Goal: Navigation & Orientation: Find specific page/section

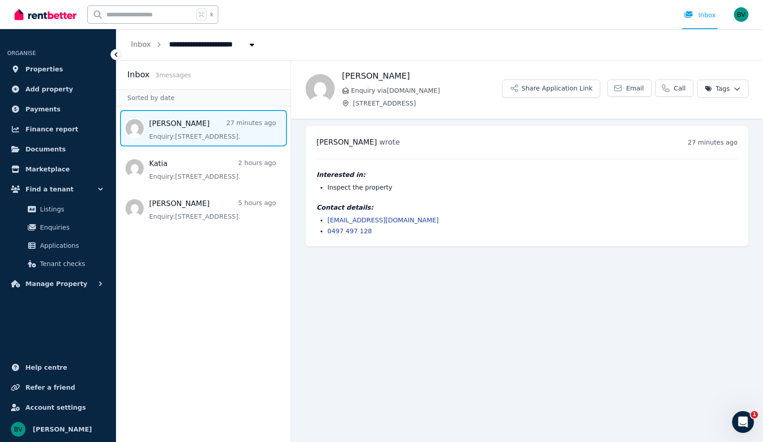
click at [179, 124] on span "Message list" at bounding box center [203, 128] width 174 height 36
click at [183, 125] on span "Message list" at bounding box center [203, 128] width 174 height 36
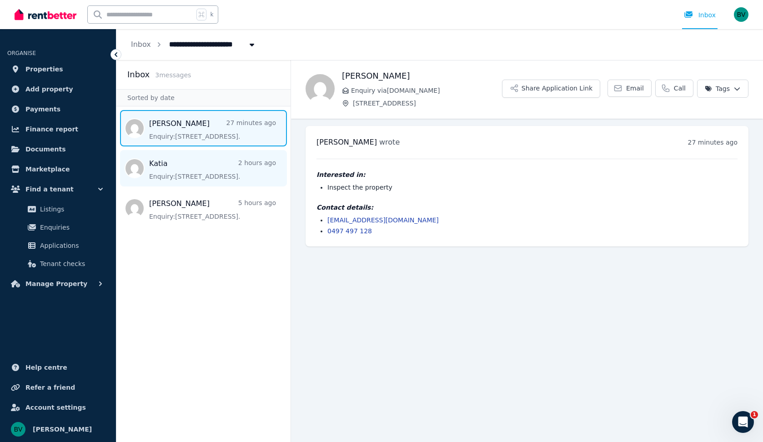
click at [195, 176] on span "Message list" at bounding box center [203, 168] width 174 height 36
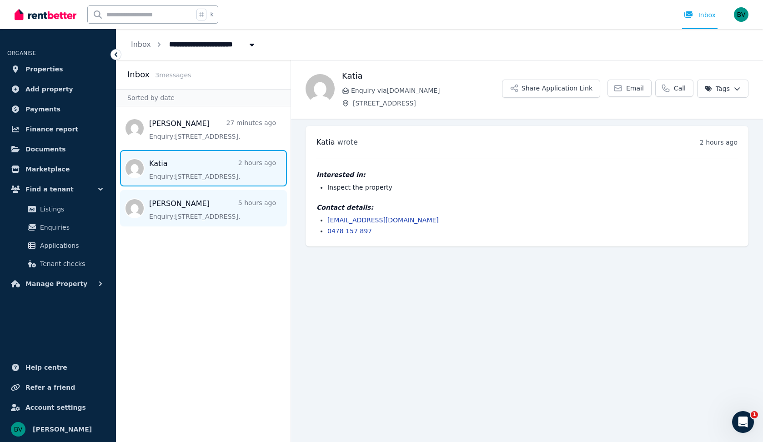
click at [190, 213] on span "Message list" at bounding box center [203, 208] width 174 height 36
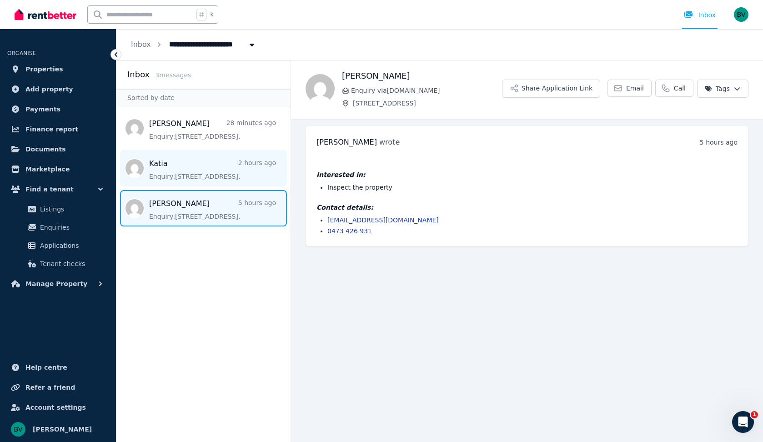
click at [159, 163] on span "Message list" at bounding box center [203, 168] width 174 height 36
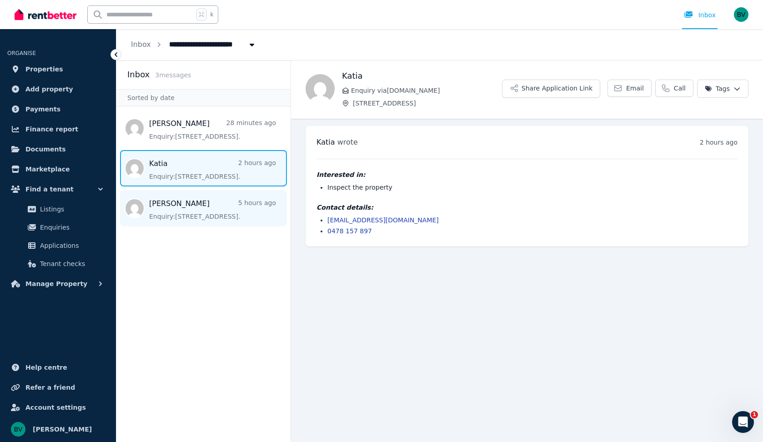
click at [189, 210] on span "Message list" at bounding box center [203, 208] width 174 height 36
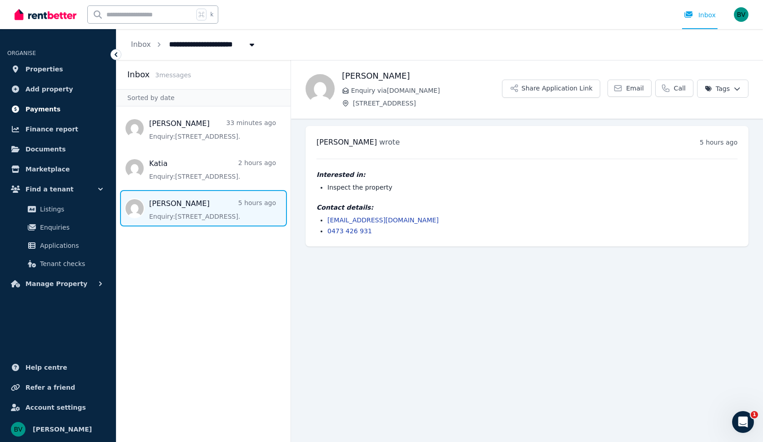
click at [44, 109] on span "Payments" at bounding box center [42, 109] width 35 height 11
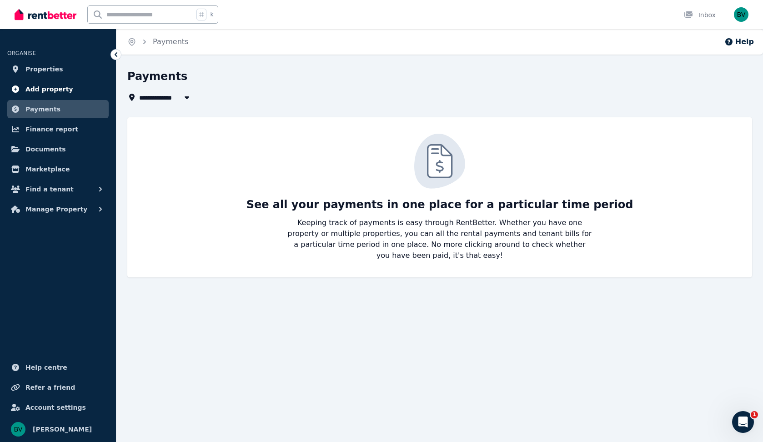
click at [37, 88] on span "Add property" at bounding box center [49, 89] width 48 height 11
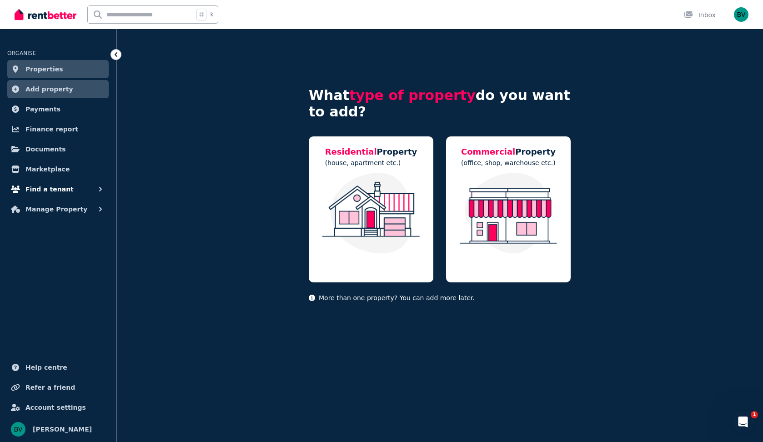
click at [40, 189] on span "Find a tenant" at bounding box center [49, 189] width 48 height 11
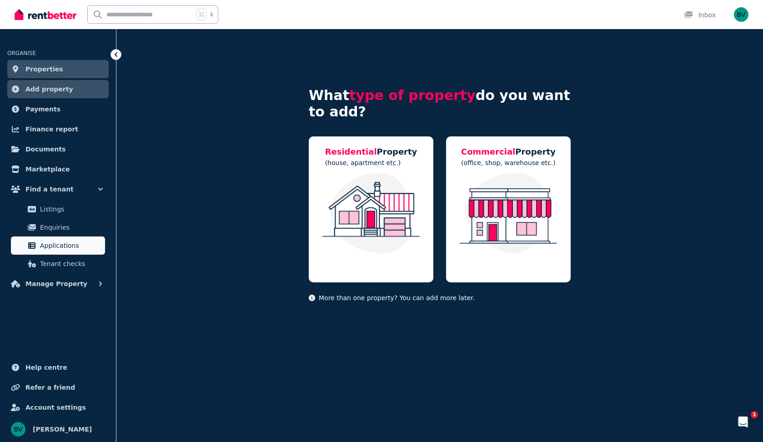
click at [62, 243] on span "Applications" at bounding box center [70, 245] width 61 height 11
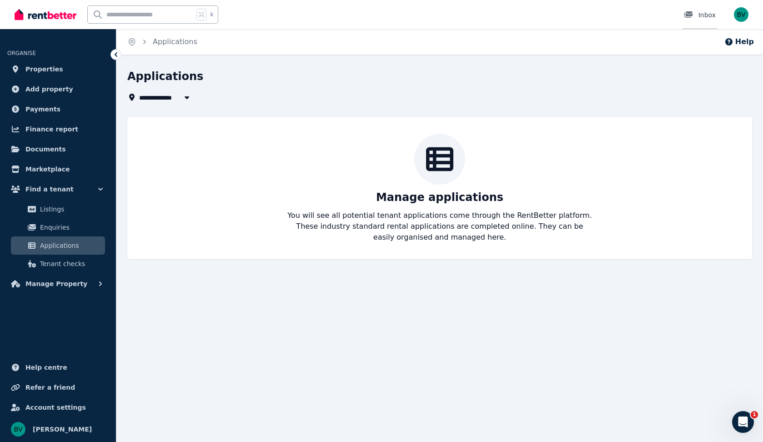
click at [702, 14] on div "Inbox" at bounding box center [700, 14] width 32 height 9
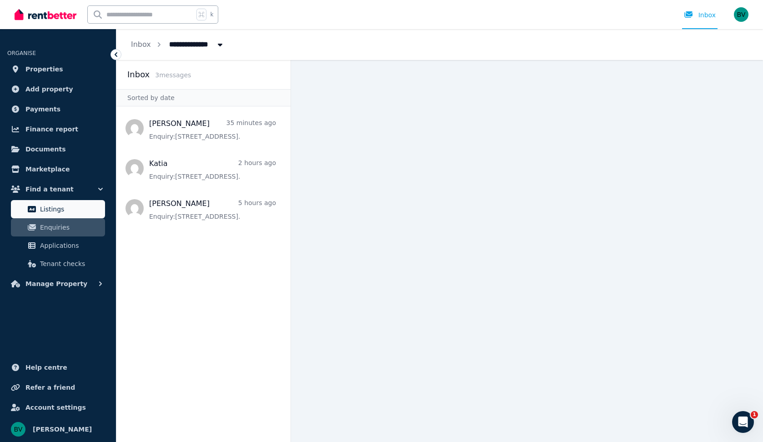
click at [53, 206] on span "Listings" at bounding box center [70, 209] width 61 height 11
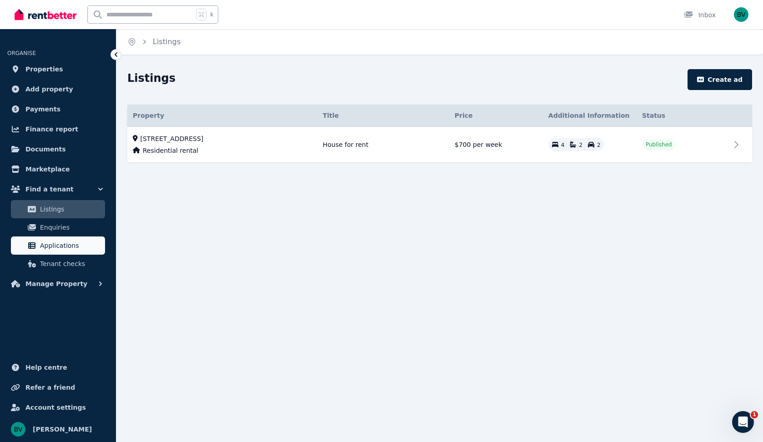
click at [68, 246] on span "Applications" at bounding box center [70, 245] width 61 height 11
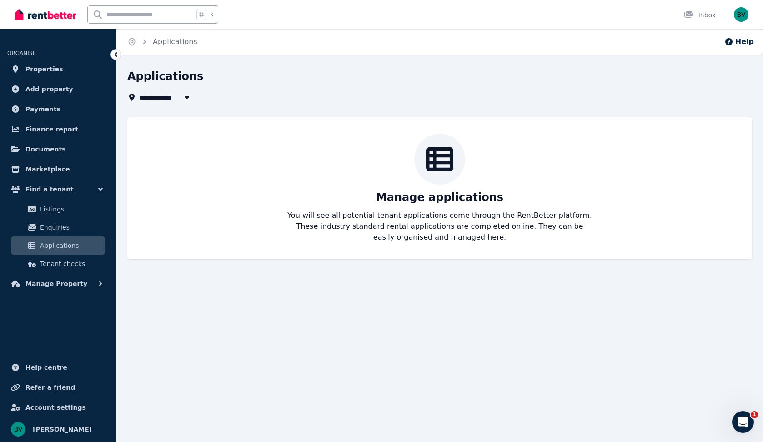
click at [740, 12] on img "button" at bounding box center [741, 14] width 15 height 15
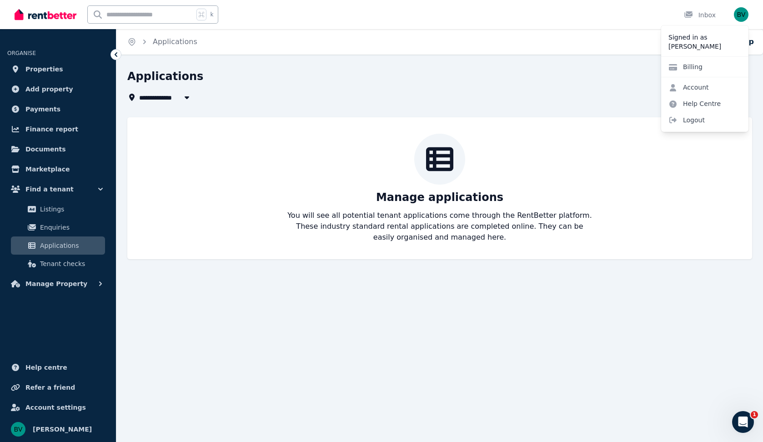
click at [591, 125] on div "Manage applications You will see all potential tenant applications come through…" at bounding box center [439, 188] width 625 height 142
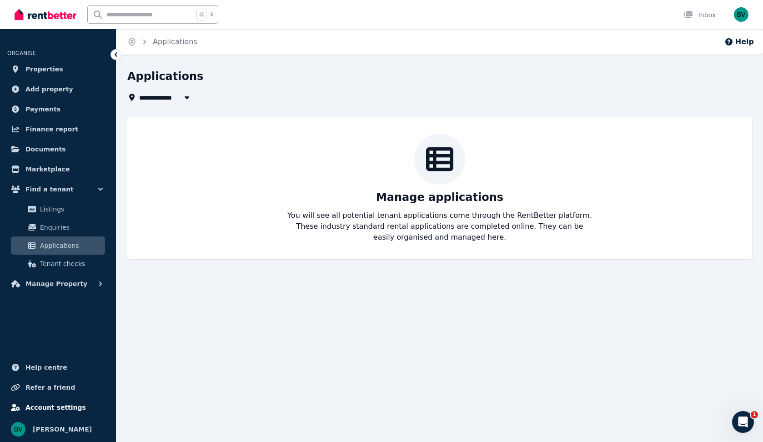
click at [45, 406] on span "Account settings" at bounding box center [55, 407] width 60 height 11
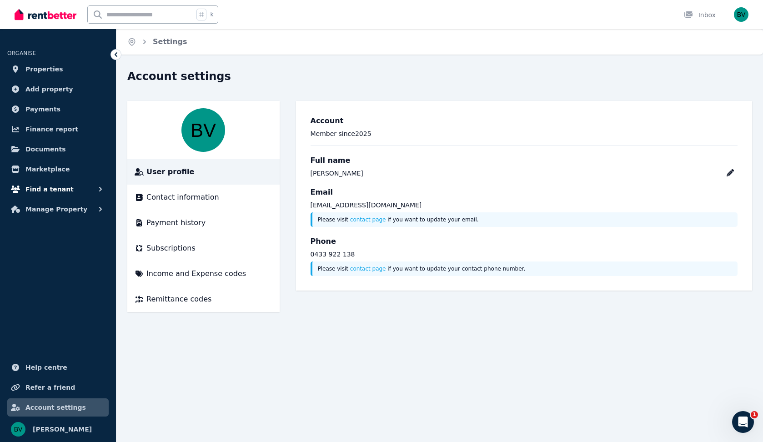
click at [52, 187] on span "Find a tenant" at bounding box center [49, 189] width 48 height 11
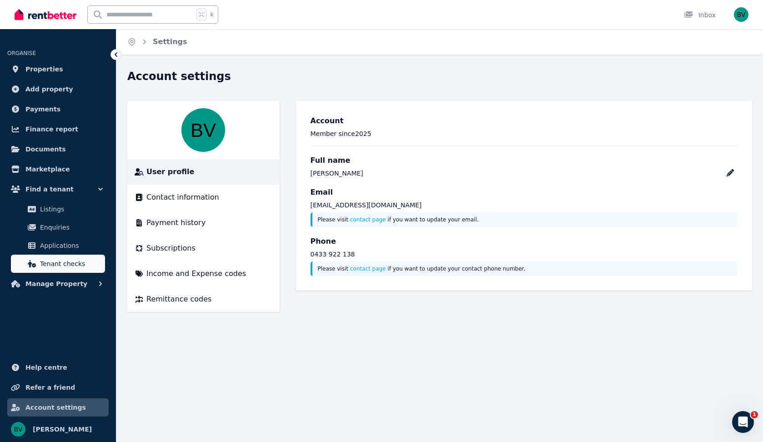
click at [67, 264] on span "Tenant checks" at bounding box center [70, 263] width 61 height 11
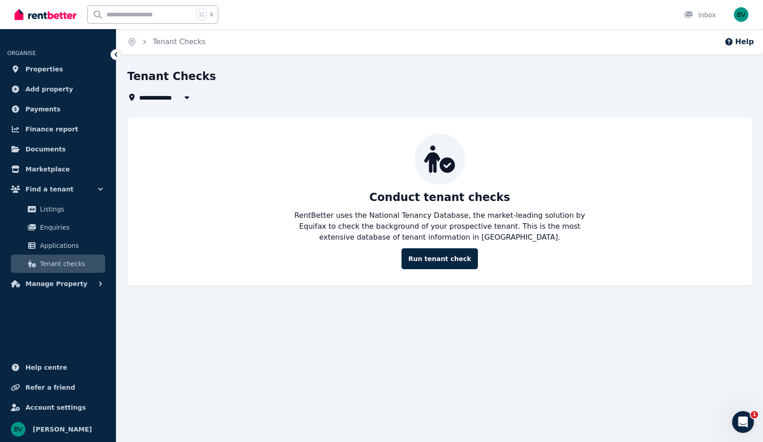
click at [40, 15] on img at bounding box center [46, 15] width 62 height 14
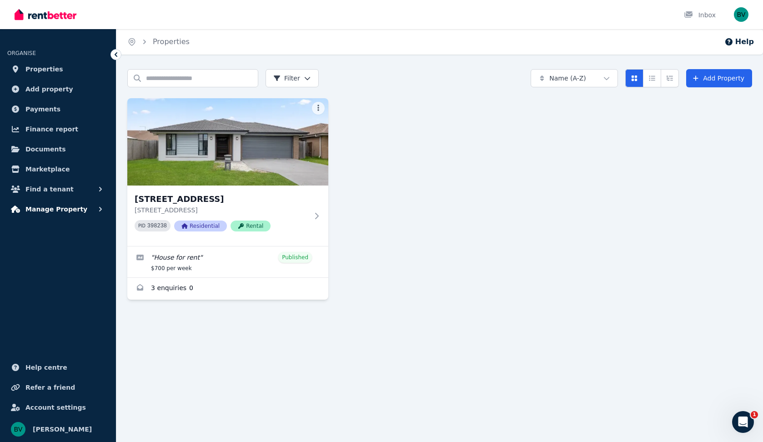
click at [32, 209] on span "Manage Property" at bounding box center [56, 209] width 62 height 11
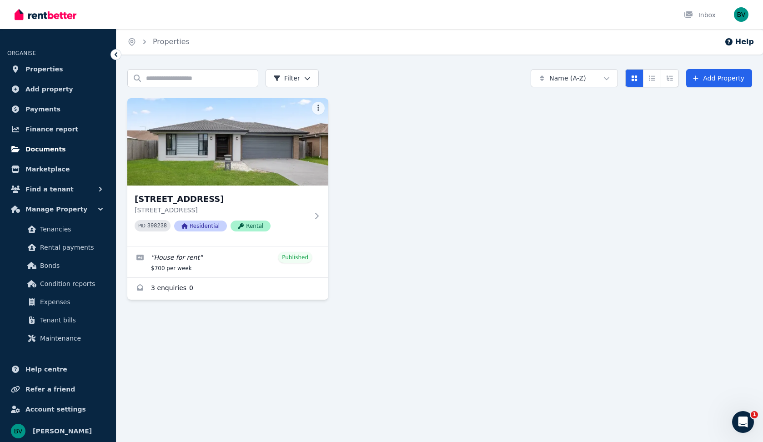
click at [43, 148] on span "Documents" at bounding box center [45, 149] width 40 height 11
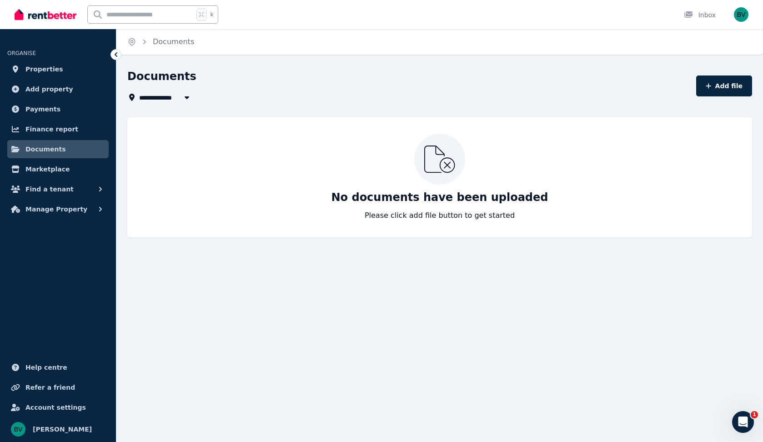
click at [44, 11] on img at bounding box center [46, 15] width 62 height 14
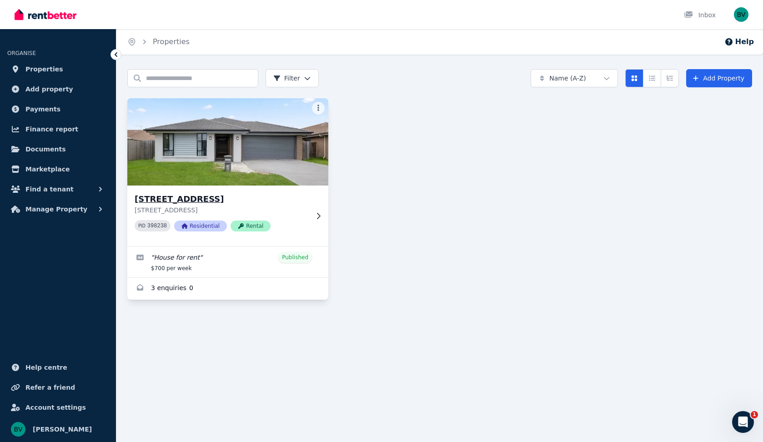
click at [251, 227] on span "Rental" at bounding box center [251, 226] width 40 height 11
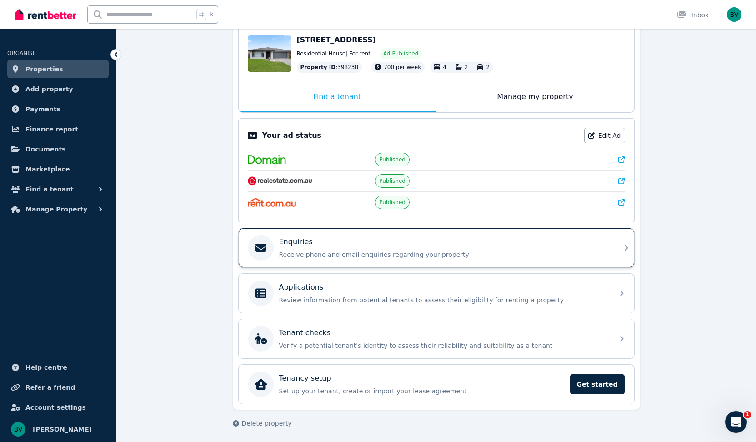
scroll to position [100, 0]
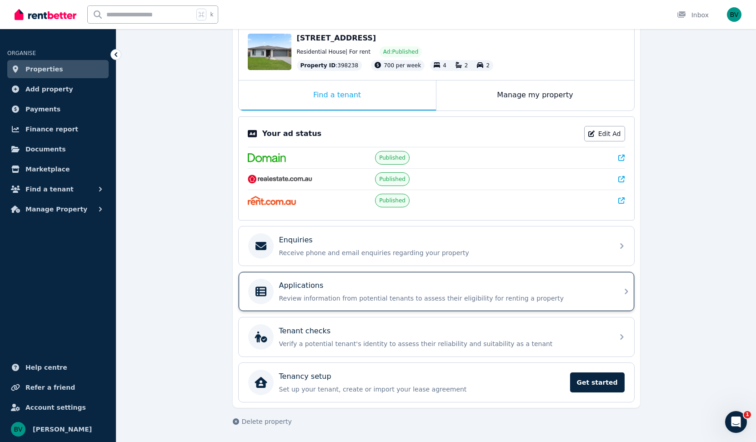
click at [621, 297] on icon at bounding box center [626, 291] width 11 height 11
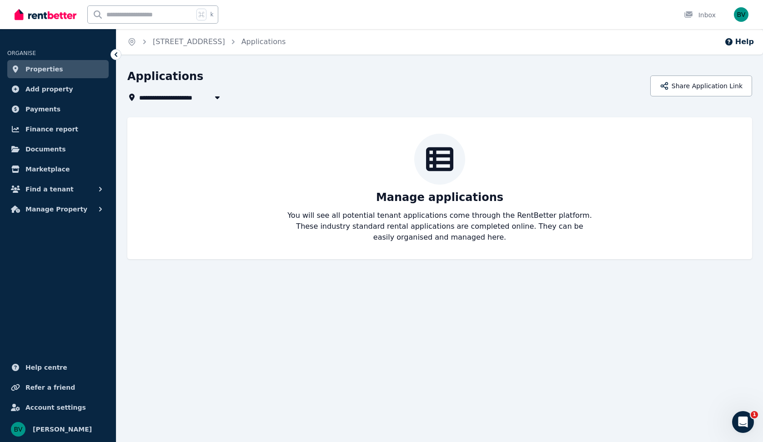
click at [739, 15] on img "button" at bounding box center [741, 14] width 15 height 15
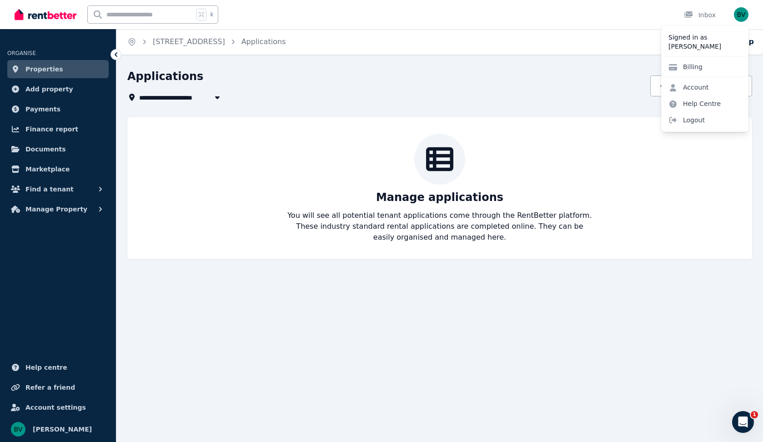
drag, startPoint x: 181, startPoint y: 178, endPoint x: 182, endPoint y: 168, distance: 10.1
click at [181, 178] on div "Manage applications You will see all potential tenant applications come through…" at bounding box center [439, 188] width 607 height 109
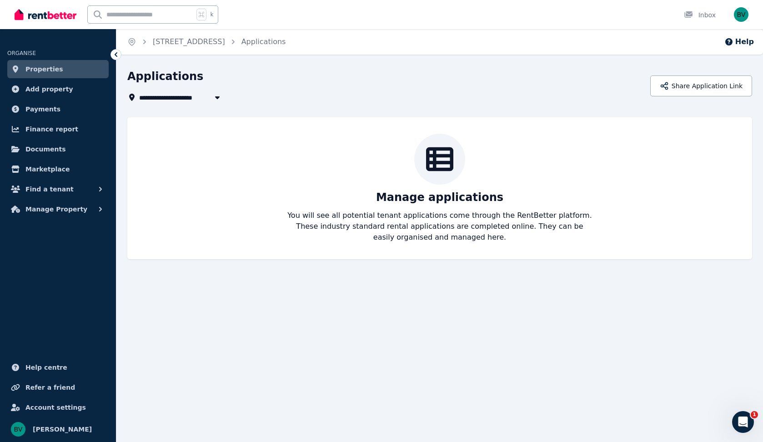
click at [55, 15] on img at bounding box center [46, 15] width 62 height 14
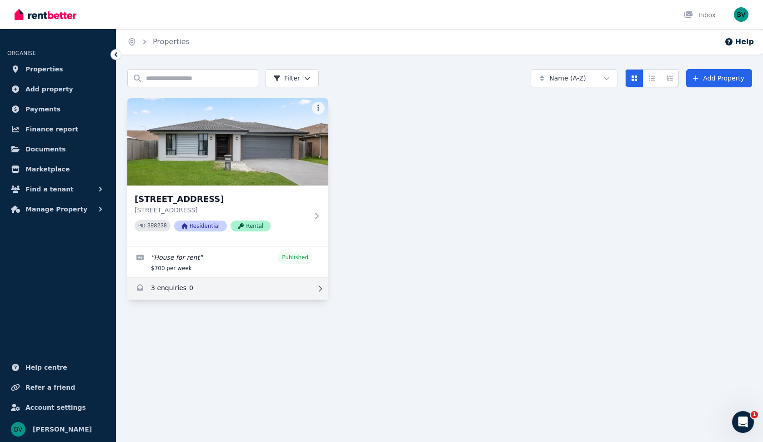
click at [161, 287] on link "Enquiries for 7 Wicker Rd, Park Ridge" at bounding box center [227, 289] width 201 height 22
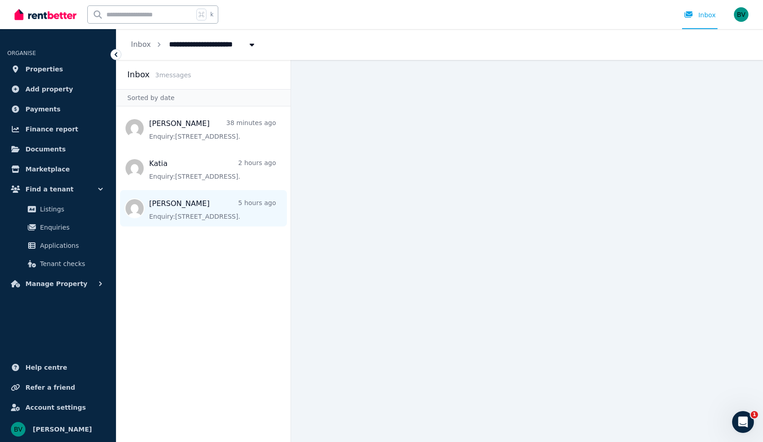
click at [190, 205] on span "Message list" at bounding box center [203, 208] width 174 height 36
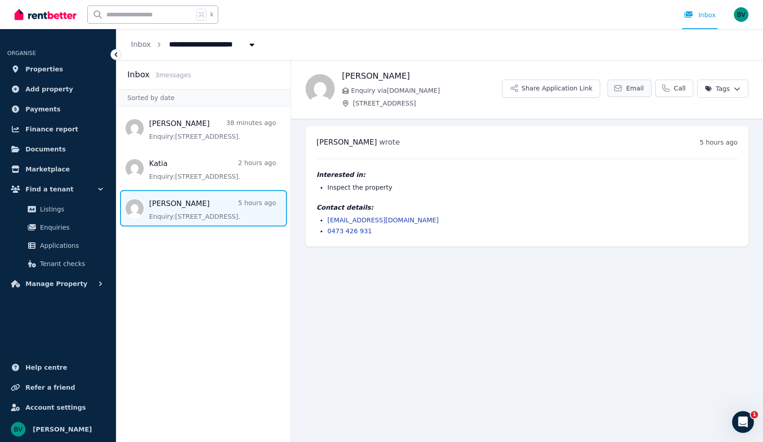
click at [631, 93] on link "Email" at bounding box center [629, 88] width 44 height 17
click at [356, 231] on link "0473 426 931" at bounding box center [349, 230] width 45 height 7
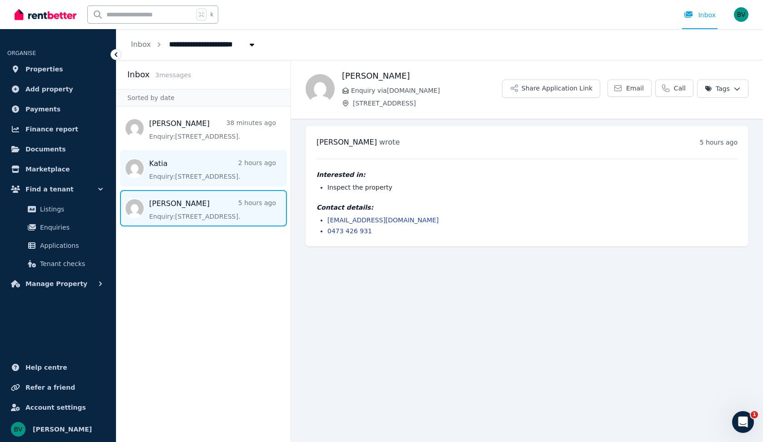
click at [159, 163] on span "Message list" at bounding box center [203, 168] width 174 height 36
